Goal: Task Accomplishment & Management: Complete application form

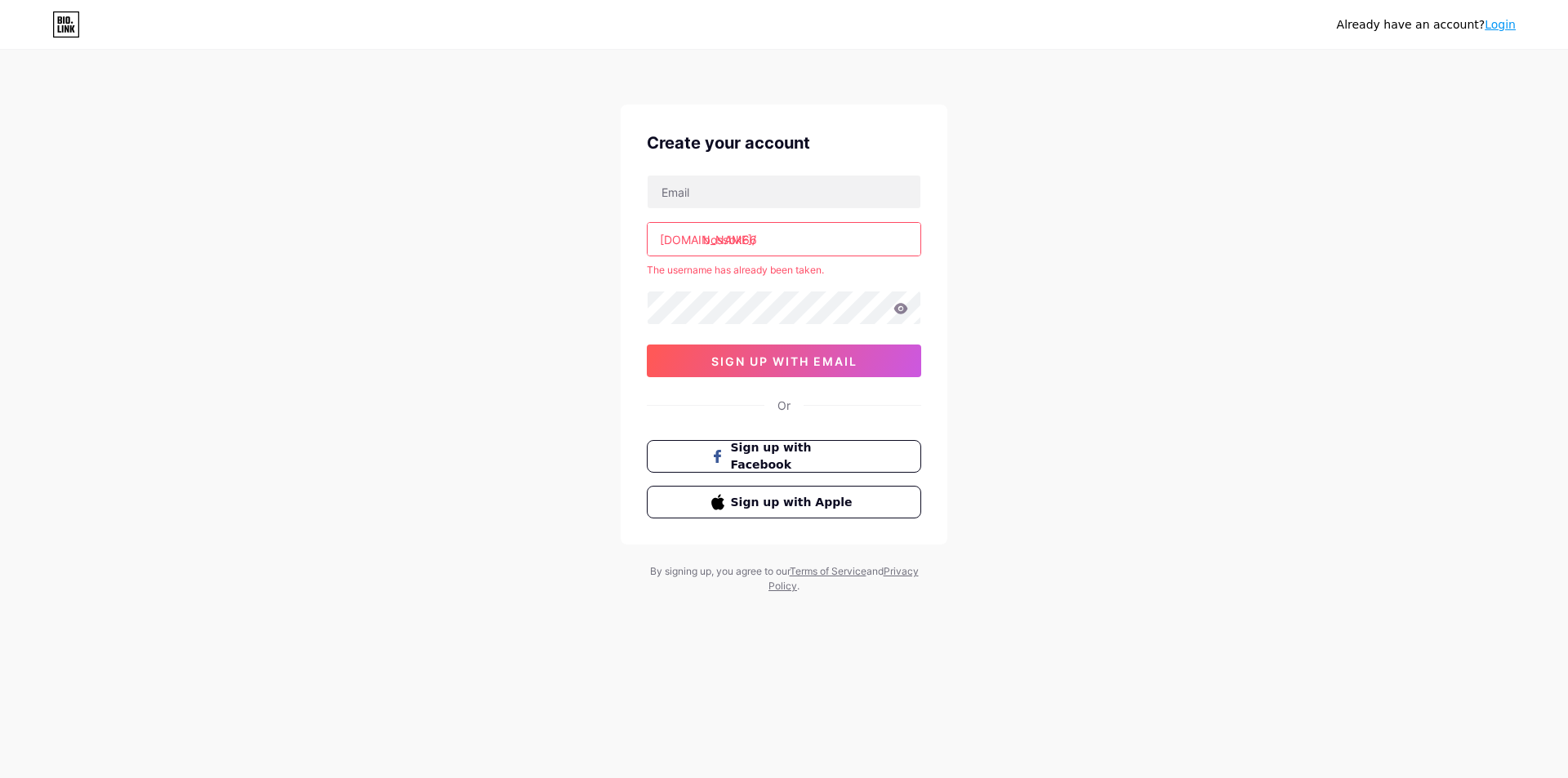
click at [66, 21] on icon at bounding box center [67, 24] width 28 height 26
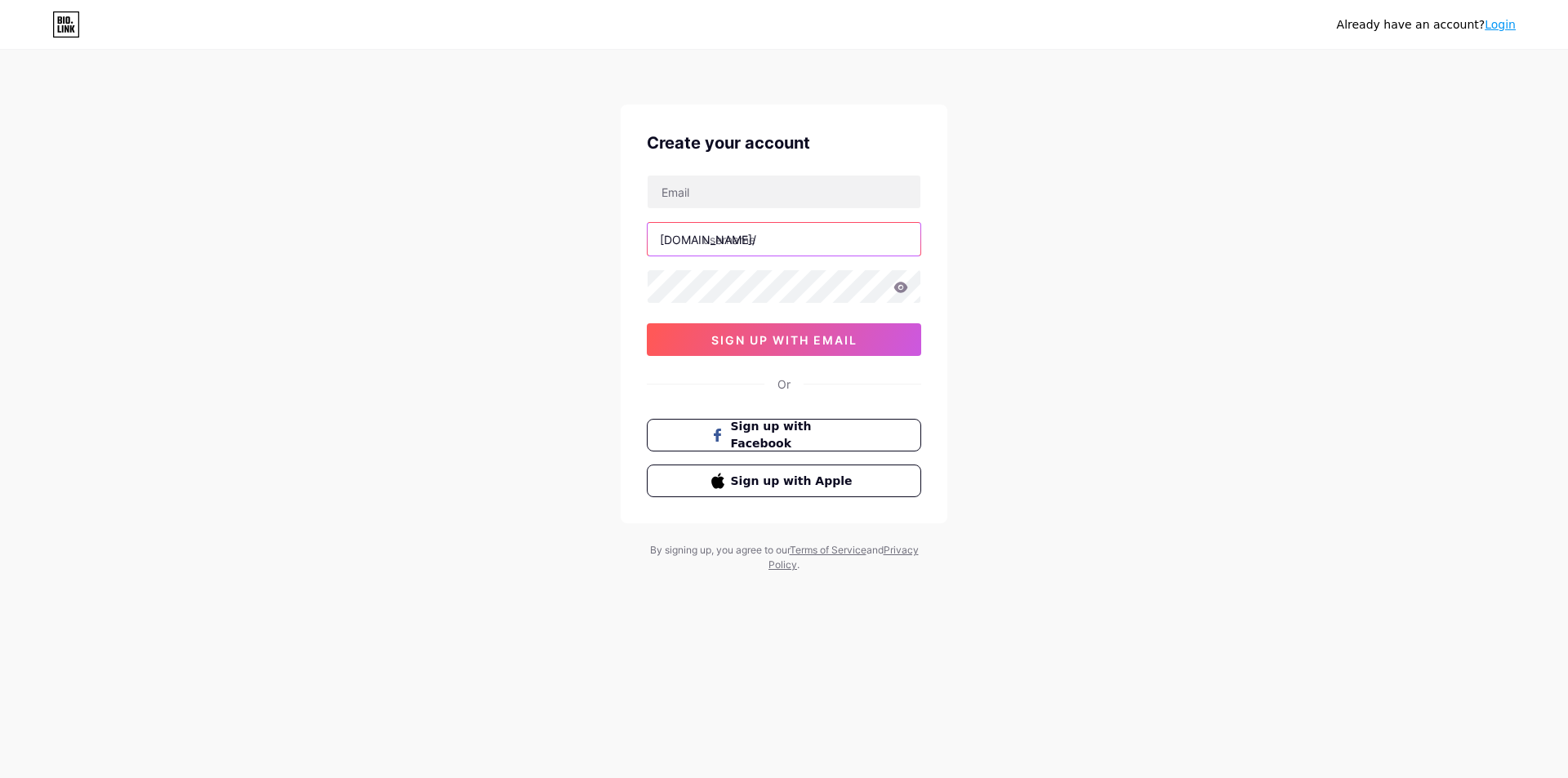
click at [757, 244] on input "text" at bounding box center [784, 239] width 273 height 33
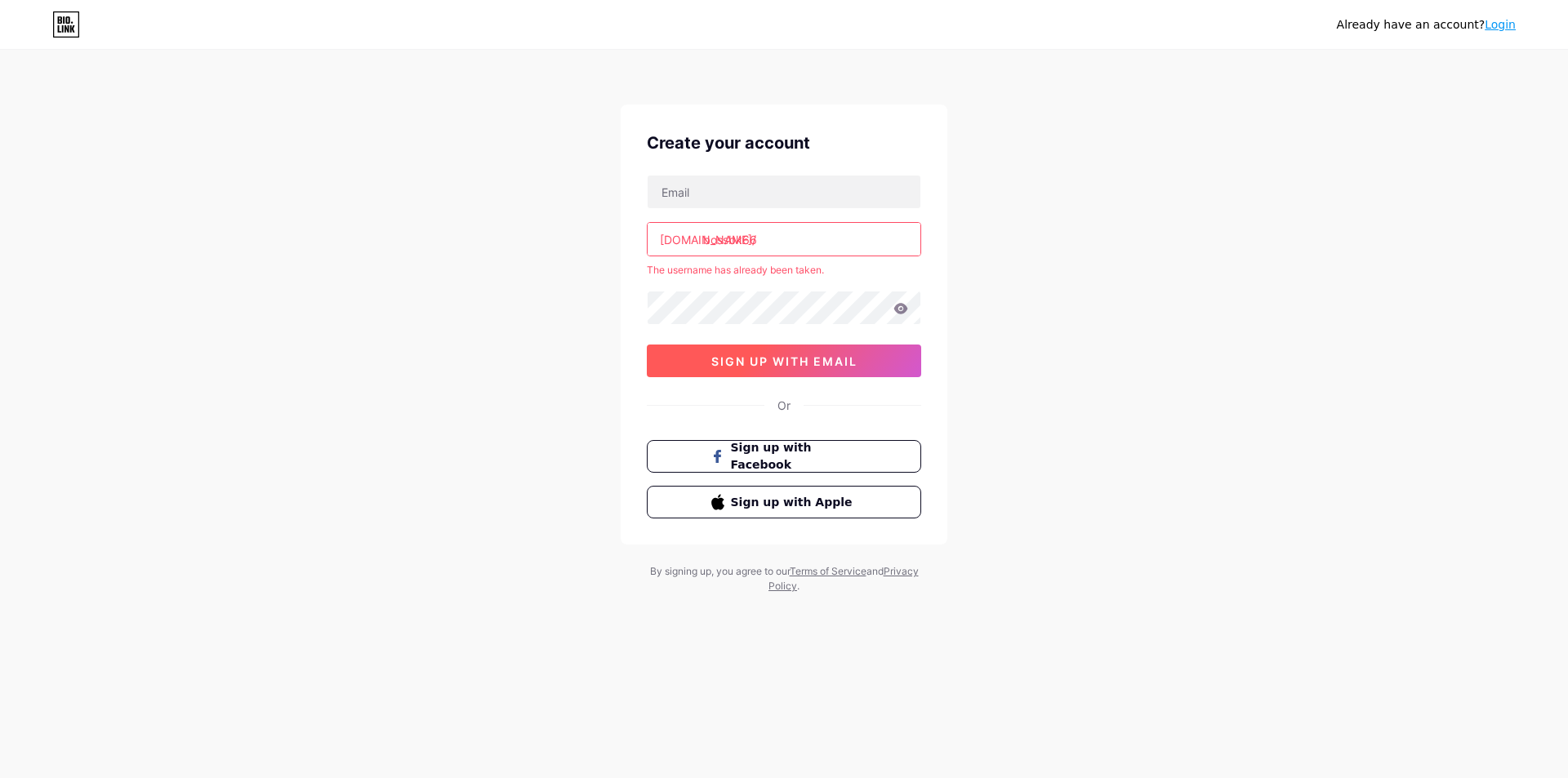
type input "bossbk66"
click at [822, 344] on button "sign up with email" at bounding box center [784, 360] width 274 height 33
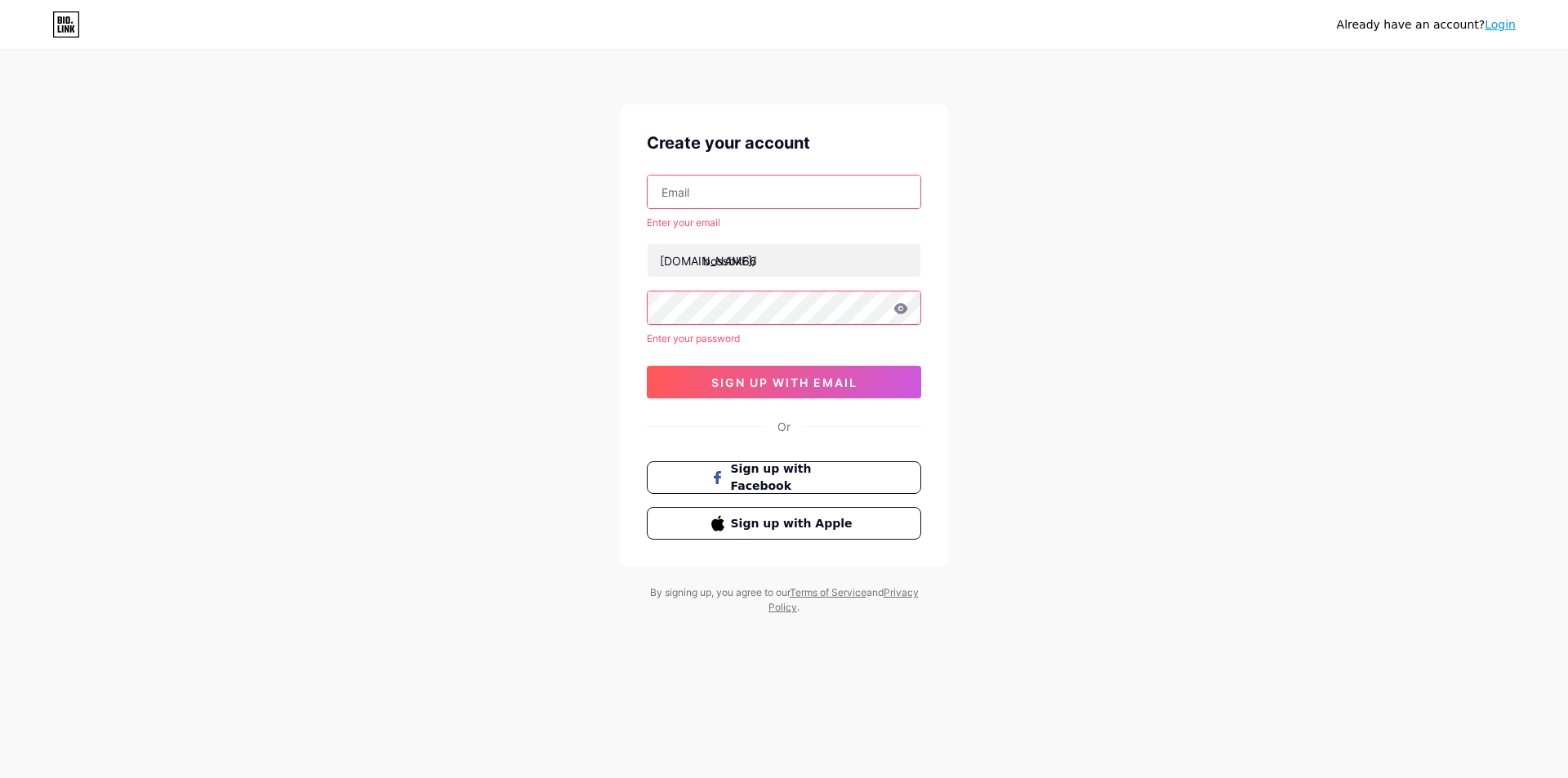
click at [1010, 311] on div "Already have an account? Login Create your account Enter your email [DOMAIN_NAM…" at bounding box center [784, 333] width 1568 height 667
click at [791, 201] on input "text" at bounding box center [784, 191] width 273 height 33
type input "[EMAIL_ADDRESS][DOMAIN_NAME]"
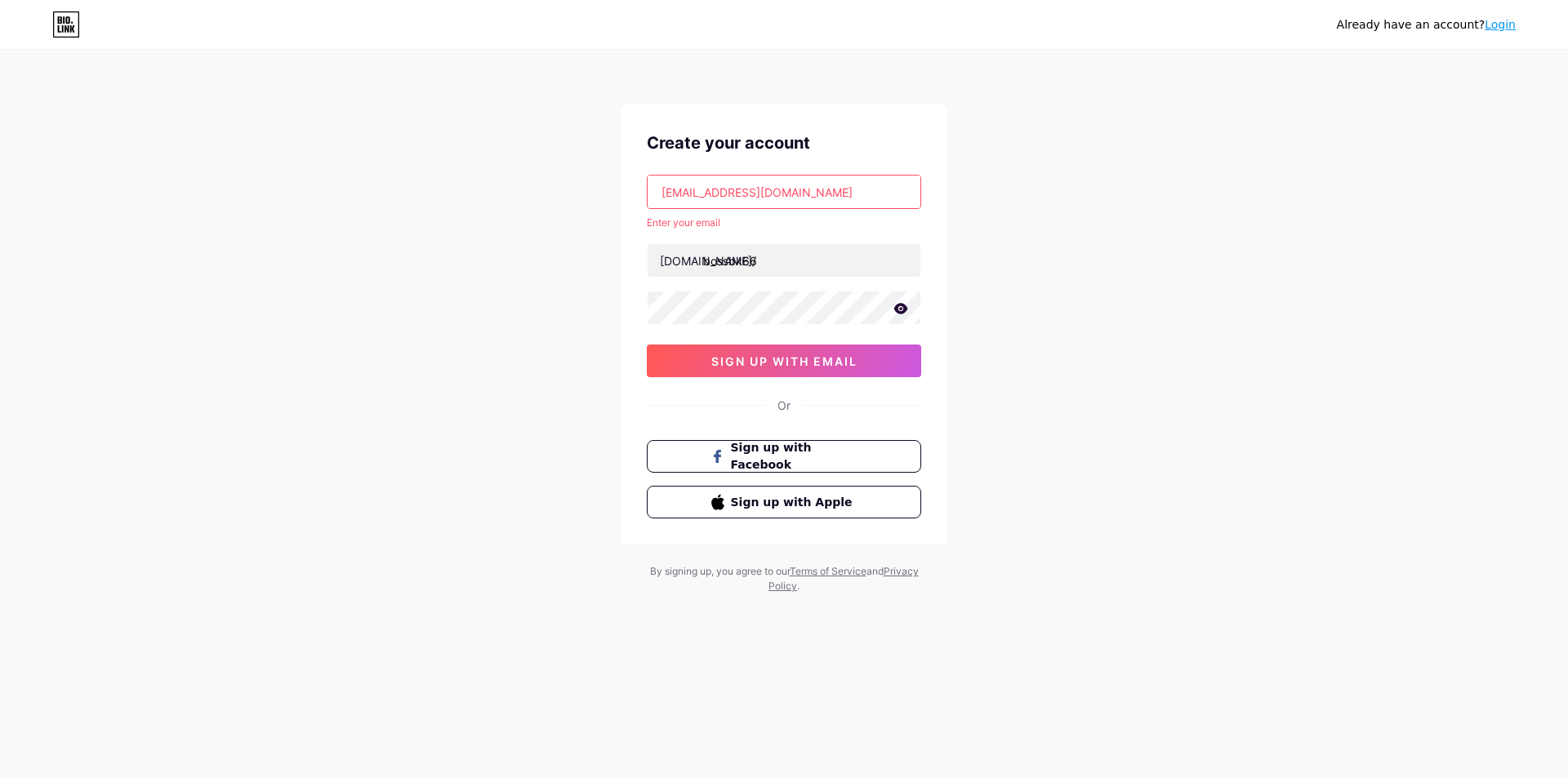
drag, startPoint x: 832, startPoint y: 211, endPoint x: 853, endPoint y: 187, distance: 31.9
click at [834, 209] on div "[EMAIL_ADDRESS][DOMAIN_NAME] Enter your email [DOMAIN_NAME]/ bossbk66 sign up w…" at bounding box center [784, 276] width 274 height 203
click at [853, 187] on input "[EMAIL_ADDRESS][DOMAIN_NAME]" at bounding box center [784, 191] width 273 height 33
click at [826, 361] on span "sign up with email" at bounding box center [784, 361] width 146 height 14
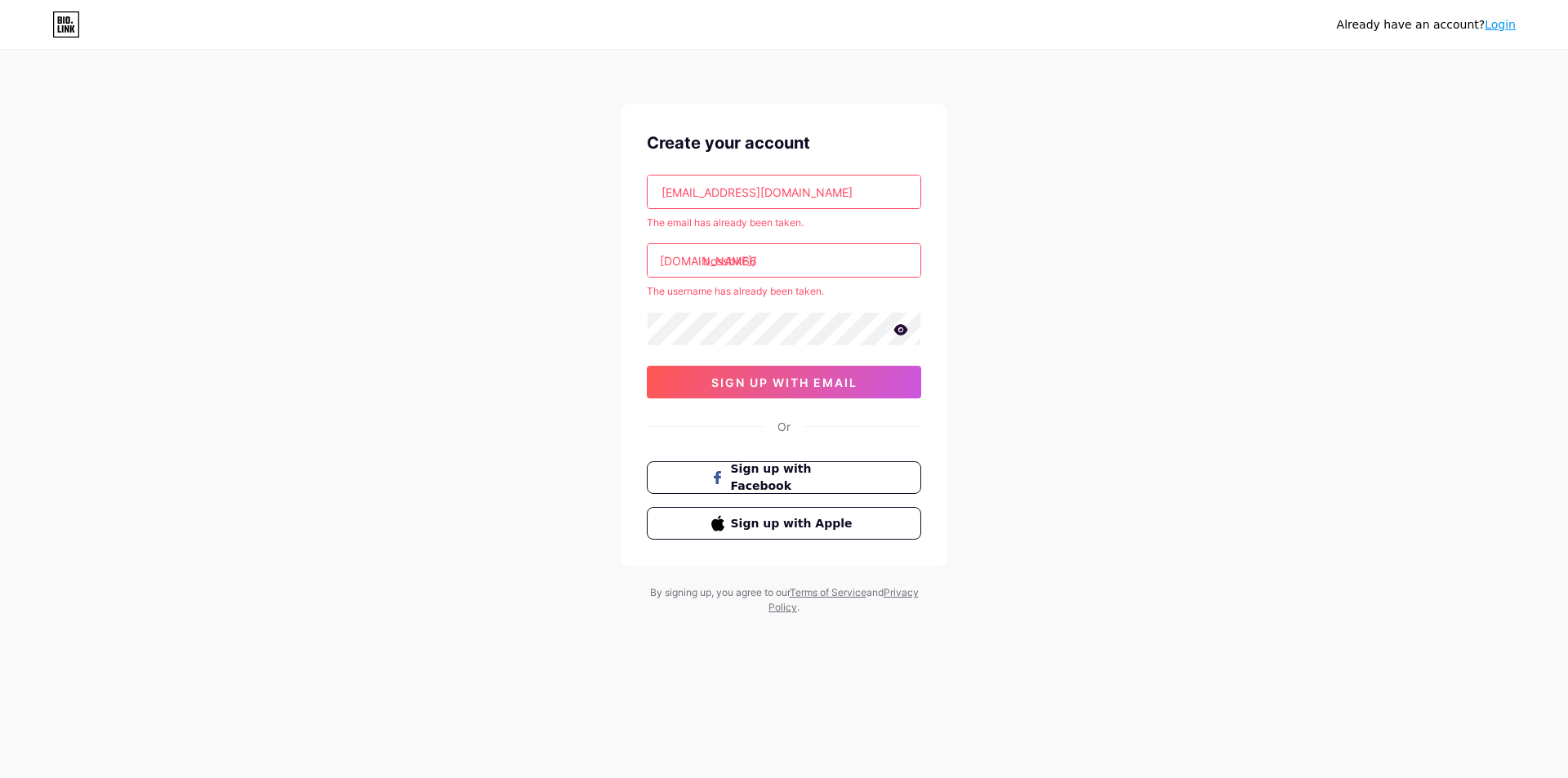
click at [827, 197] on input "[EMAIL_ADDRESS][DOMAIN_NAME]" at bounding box center [784, 191] width 273 height 33
click at [797, 261] on input "bossbk66" at bounding box center [784, 260] width 273 height 33
click at [823, 273] on input "bossbk66" at bounding box center [784, 260] width 273 height 33
click at [657, 192] on input "[EMAIL_ADDRESS][DOMAIN_NAME]" at bounding box center [784, 191] width 273 height 33
click at [893, 333] on icon at bounding box center [901, 329] width 15 height 11
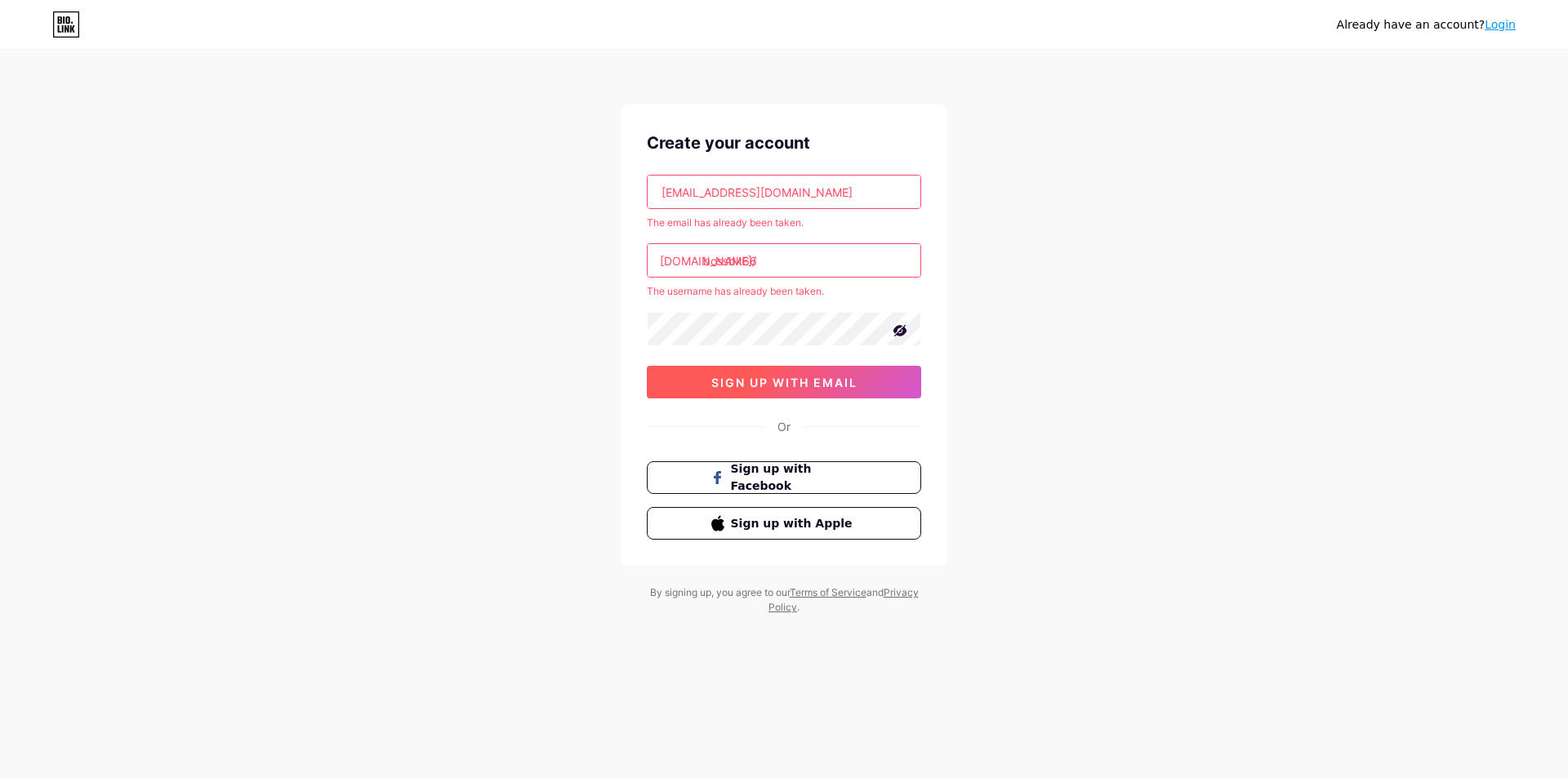
click at [864, 377] on button "sign up with email" at bounding box center [784, 382] width 274 height 33
click at [819, 263] on input "bossbk66" at bounding box center [784, 260] width 273 height 33
click at [973, 261] on div "Already have an account? Login Create your account [EMAIL_ADDRESS][DOMAIN_NAME]…" at bounding box center [784, 333] width 1568 height 667
drag, startPoint x: 733, startPoint y: 267, endPoint x: 702, endPoint y: 264, distance: 31.1
click at [728, 267] on input "bossbk66" at bounding box center [784, 260] width 273 height 33
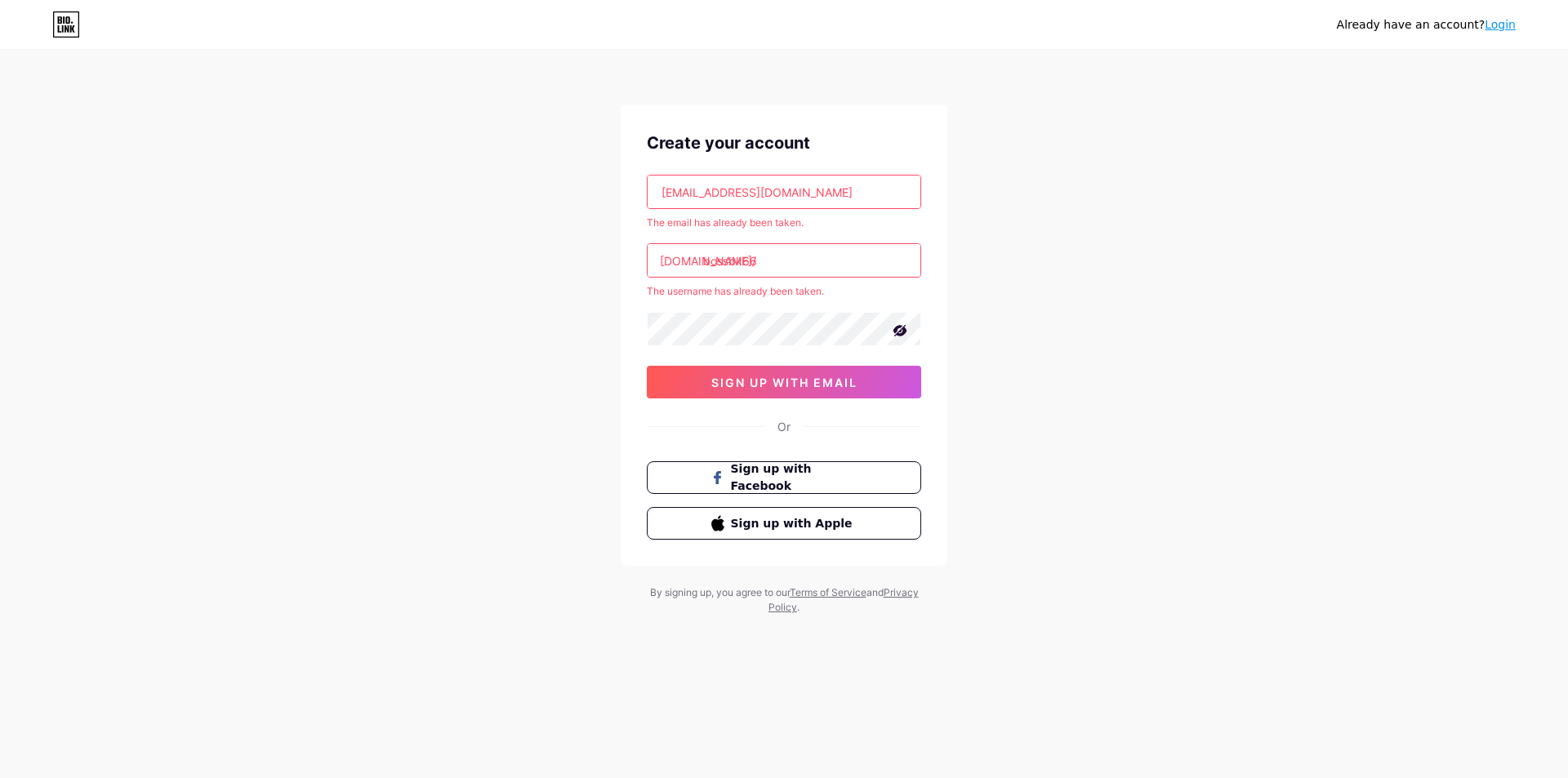
click at [702, 260] on div "[DOMAIN_NAME]/" at bounding box center [708, 261] width 97 height 17
drag, startPoint x: 702, startPoint y: 260, endPoint x: 671, endPoint y: 264, distance: 31.3
click at [671, 264] on div "[DOMAIN_NAME]/" at bounding box center [708, 261] width 97 height 17
click at [799, 259] on input "bossbk66" at bounding box center [784, 260] width 273 height 33
type input "b"
